Goal: Browse casually: Explore the website without a specific task or goal

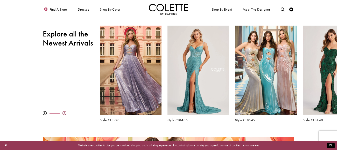
scroll to position [164, 0]
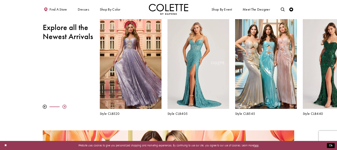
click at [65, 107] on div at bounding box center [64, 107] width 4 height 4
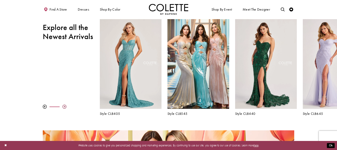
click at [65, 107] on div at bounding box center [64, 107] width 4 height 4
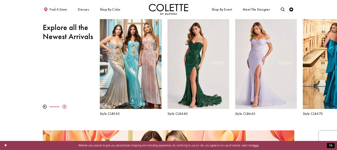
click at [65, 107] on div at bounding box center [64, 107] width 4 height 4
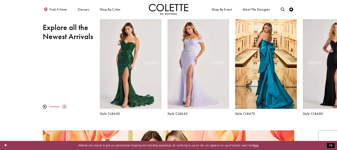
click at [65, 107] on div at bounding box center [64, 107] width 4 height 4
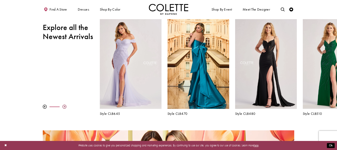
click at [65, 107] on div at bounding box center [64, 107] width 4 height 4
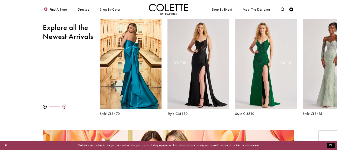
click at [65, 107] on div at bounding box center [64, 107] width 4 height 4
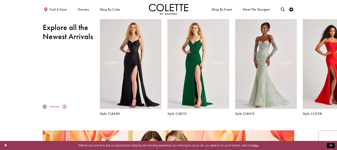
click at [65, 107] on div at bounding box center [64, 107] width 4 height 4
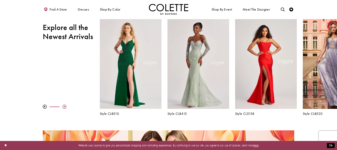
click at [65, 107] on div at bounding box center [64, 107] width 4 height 4
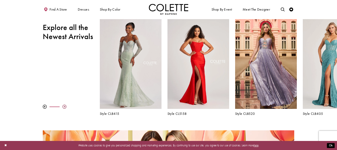
click at [65, 107] on div at bounding box center [64, 107] width 4 height 4
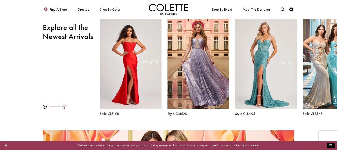
click at [65, 107] on div at bounding box center [64, 107] width 4 height 4
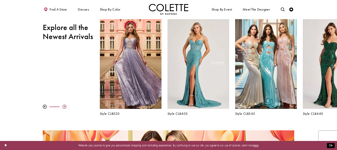
click at [65, 107] on div at bounding box center [64, 107] width 4 height 4
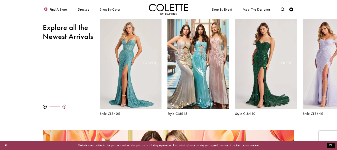
click at [65, 107] on div at bounding box center [64, 107] width 4 height 4
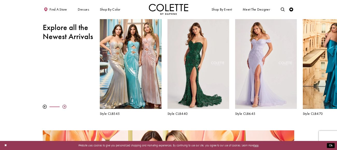
click at [65, 107] on div at bounding box center [64, 107] width 4 height 4
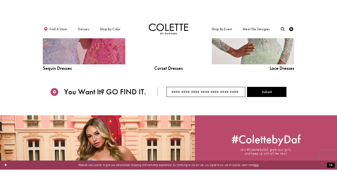
scroll to position [496, 0]
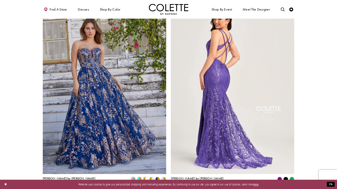
scroll to position [628, 0]
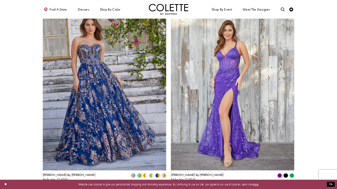
click at [166, 150] on span "2" at bounding box center [166, 192] width 2 height 4
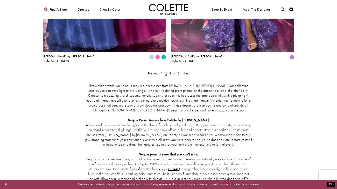
scroll to position [749, 0]
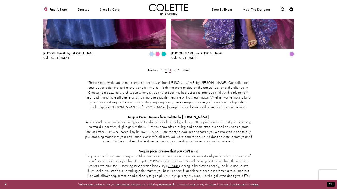
click at [170, 68] on span "3" at bounding box center [170, 70] width 2 height 4
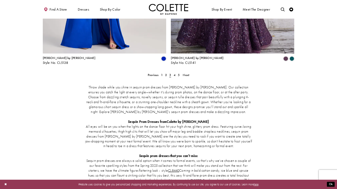
scroll to position [746, 0]
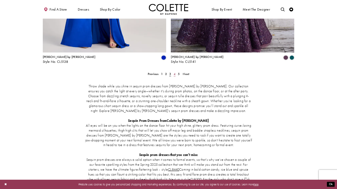
click at [174, 72] on span "4" at bounding box center [175, 74] width 2 height 4
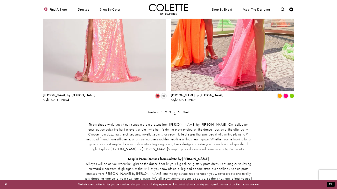
scroll to position [710, 0]
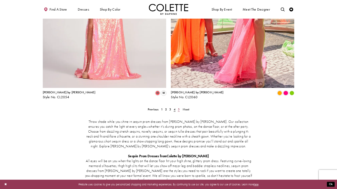
click at [180, 107] on link "5" at bounding box center [179, 110] width 4 height 6
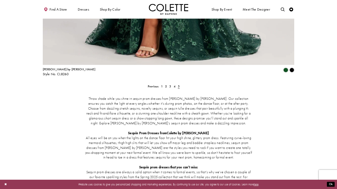
scroll to position [486, 0]
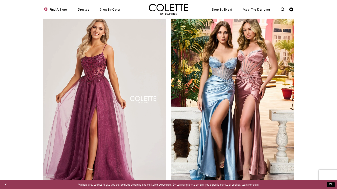
scroll to position [750, 0]
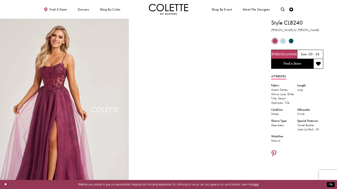
click at [283, 39] on span "Product color controls state depends on size chosen" at bounding box center [282, 41] width 5 height 5
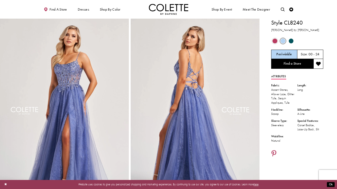
click at [292, 41] on span "Product color controls state depends on size chosen" at bounding box center [291, 41] width 5 height 5
click at [292, 40] on span "Product color controls state depends on size chosen" at bounding box center [291, 41] width 5 height 5
click at [290, 40] on span "Product color controls state depends on size chosen" at bounding box center [291, 41] width 5 height 5
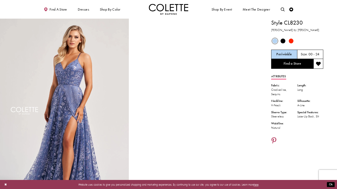
click at [283, 41] on span "Product color controls state depends on size chosen" at bounding box center [282, 41] width 5 height 5
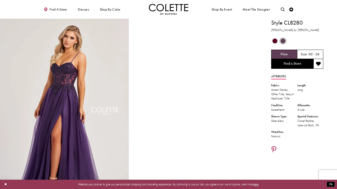
click at [274, 42] on span "Product color controls state depends on size chosen" at bounding box center [274, 41] width 5 height 5
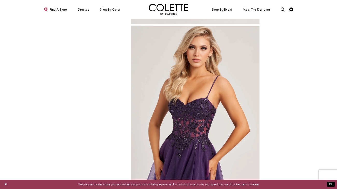
scroll to position [384, 0]
